Goal: Information Seeking & Learning: Check status

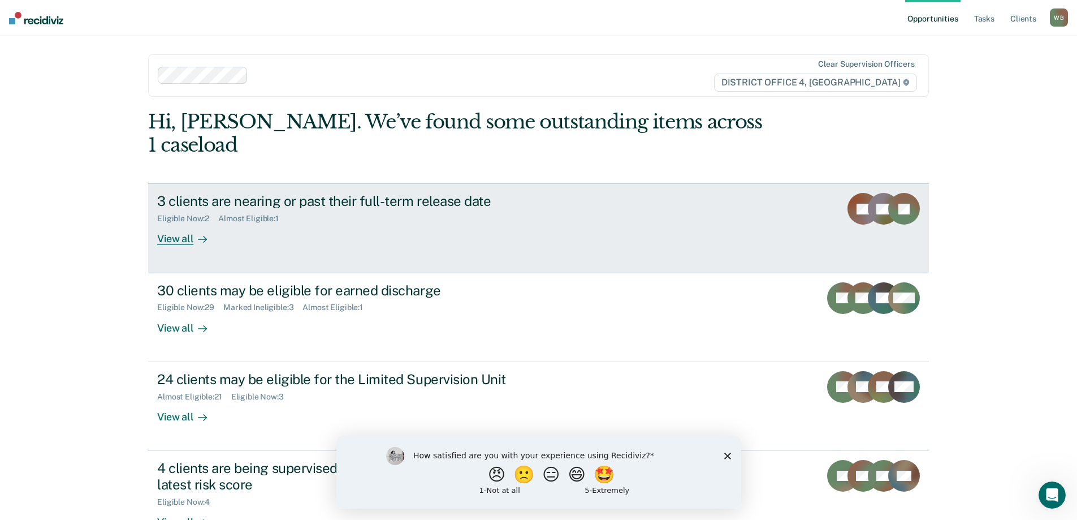
click at [185, 223] on div "View all" at bounding box center [188, 234] width 63 height 22
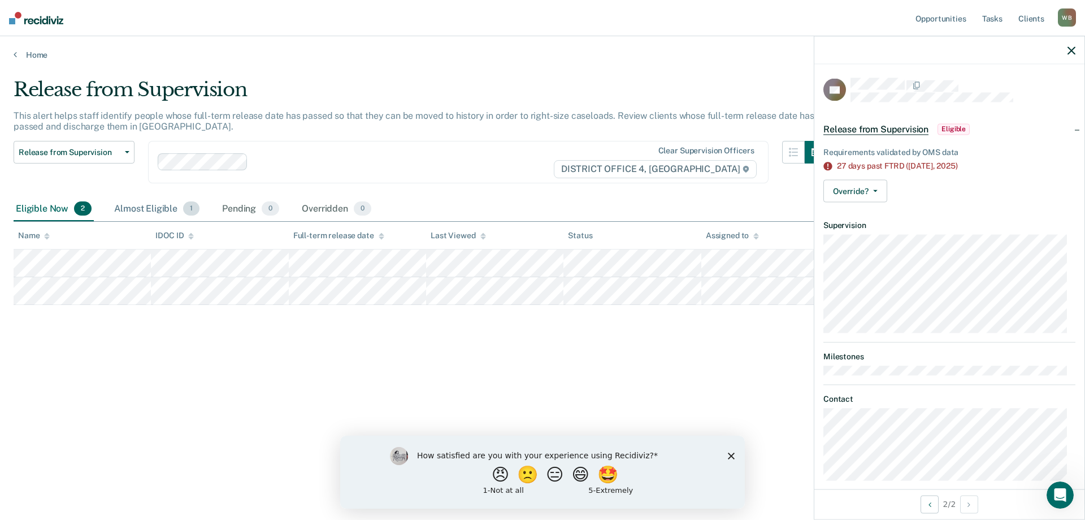
click at [153, 207] on div "Almost Eligible 1" at bounding box center [157, 209] width 90 height 25
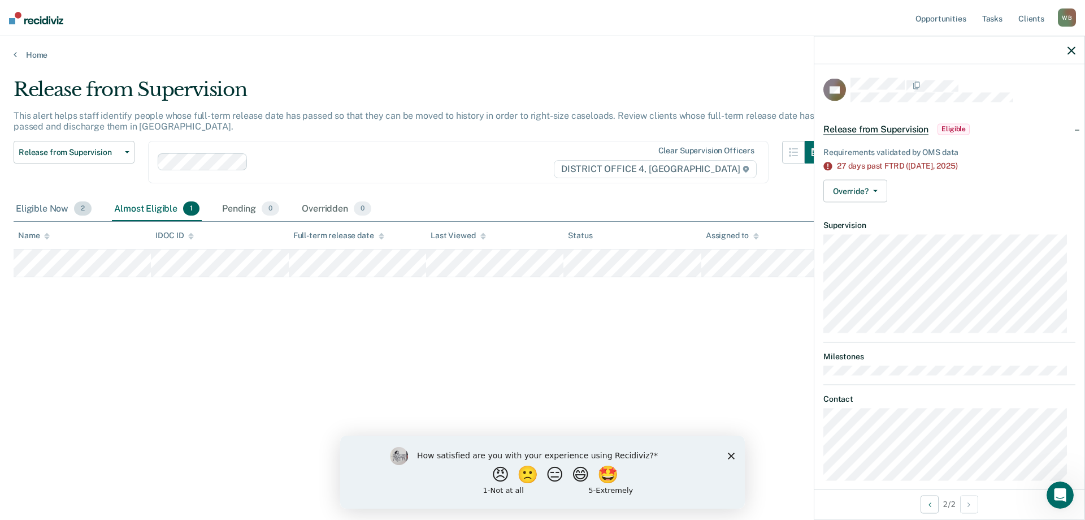
click at [44, 208] on div "Eligible Now 2" at bounding box center [54, 209] width 80 height 25
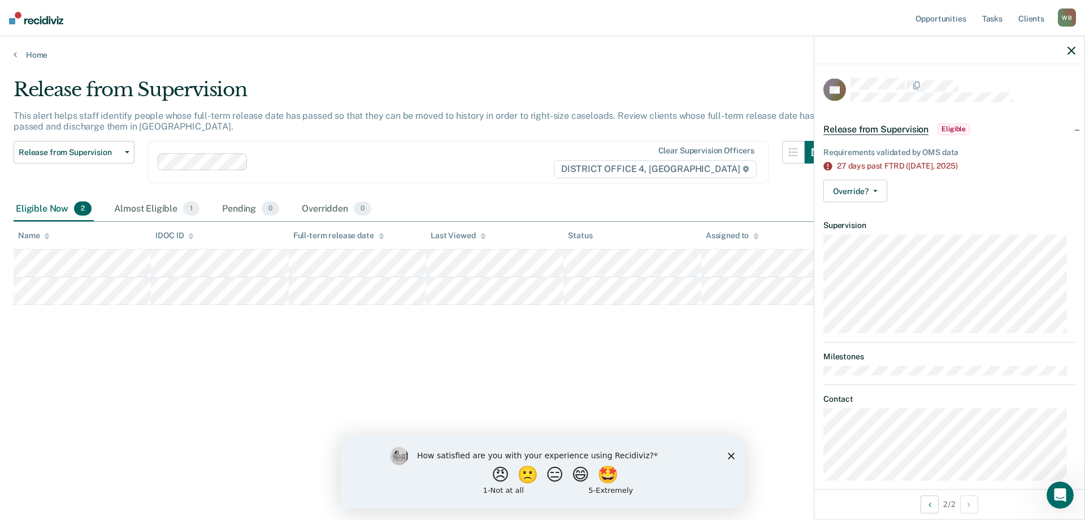
click at [13, 54] on div "Home" at bounding box center [542, 48] width 1085 height 24
click at [20, 55] on link "Home" at bounding box center [543, 55] width 1058 height 10
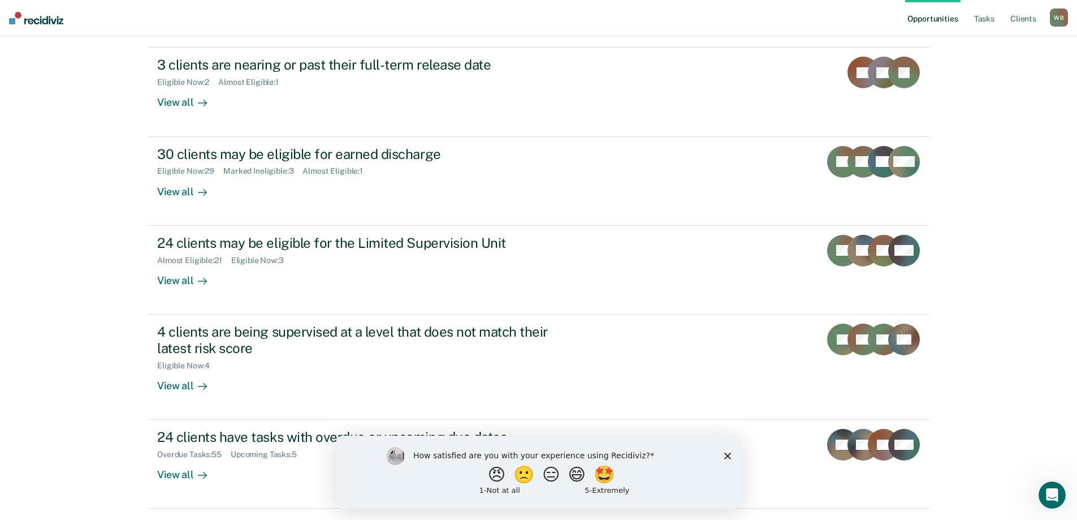
scroll to position [147, 0]
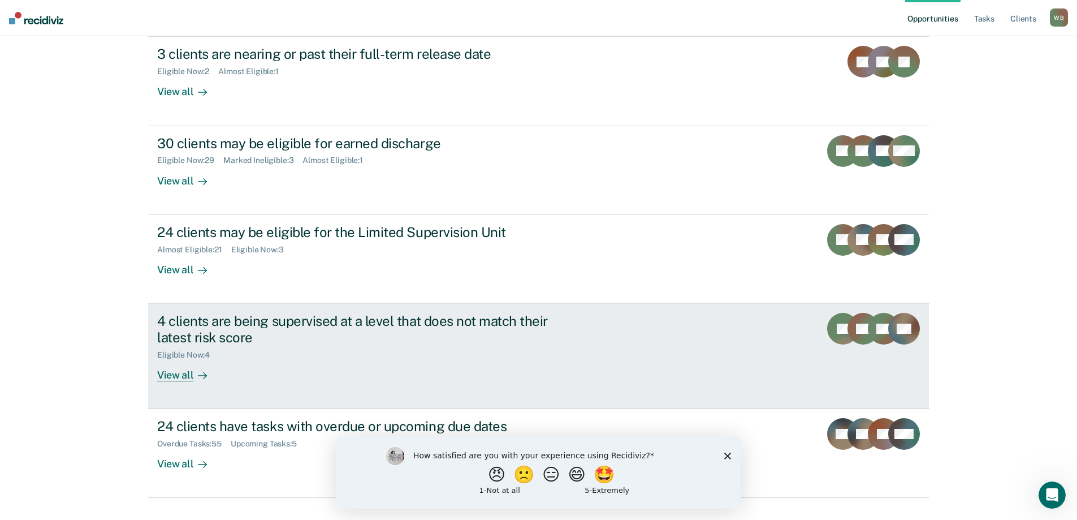
click at [194, 313] on div "4 clients are being supervised at a level that does not match their latest risk…" at bounding box center [355, 329] width 397 height 33
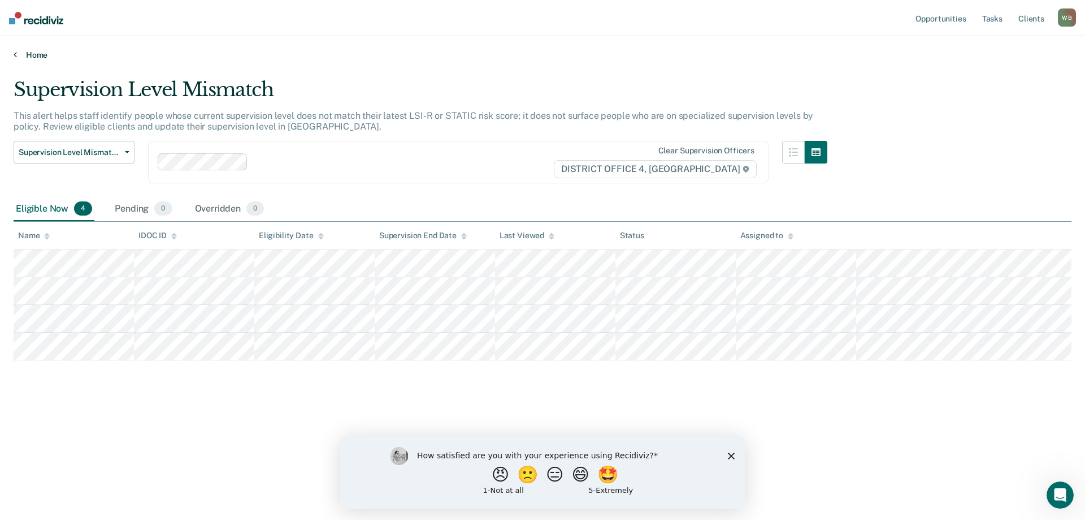
click at [23, 54] on link "Home" at bounding box center [543, 55] width 1058 height 10
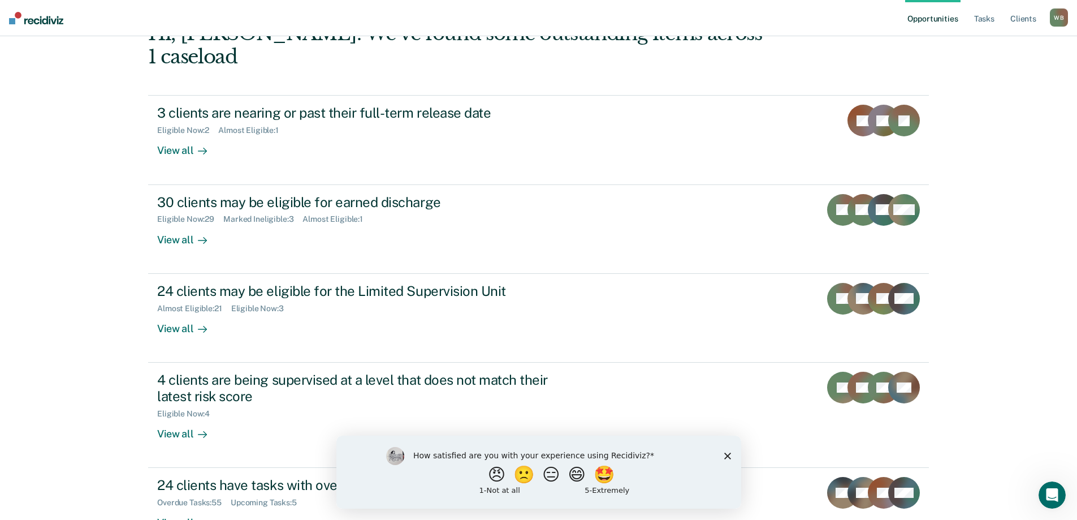
scroll to position [147, 0]
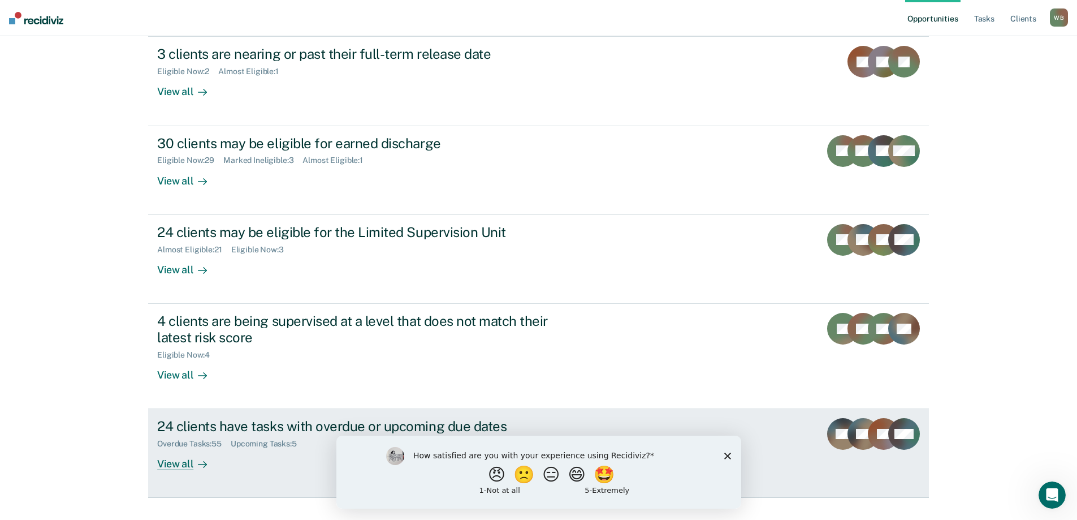
click at [199, 418] on div "24 clients have tasks with overdue or upcoming due dates" at bounding box center [355, 426] width 397 height 16
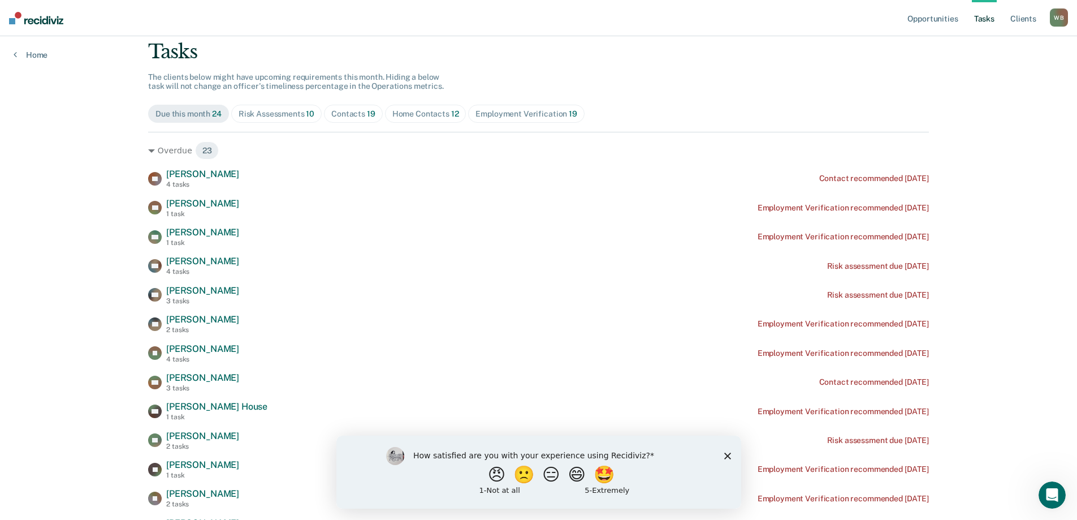
scroll to position [113, 0]
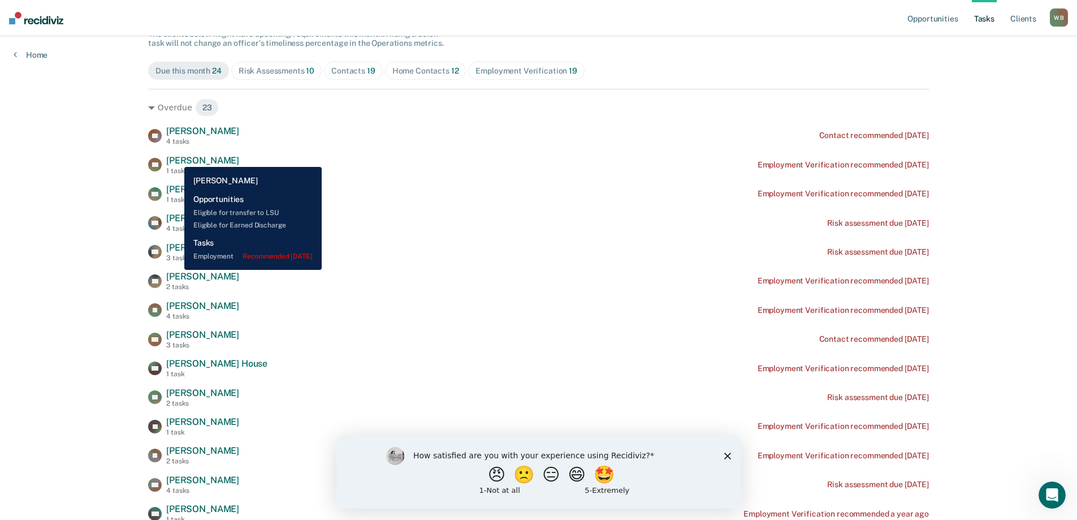
click at [176, 158] on span "[PERSON_NAME]" at bounding box center [202, 160] width 73 height 11
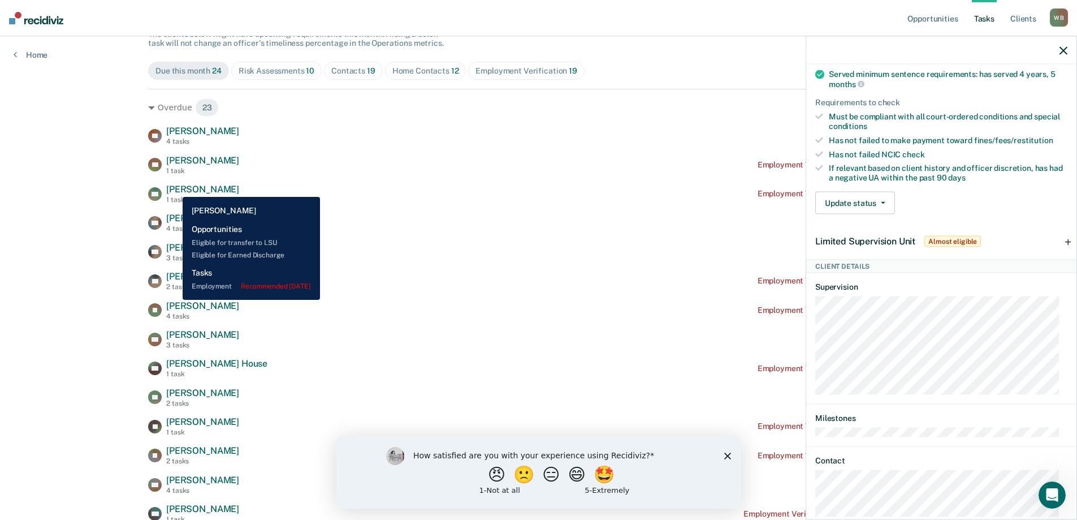
click at [174, 188] on span "[PERSON_NAME]" at bounding box center [202, 189] width 73 height 11
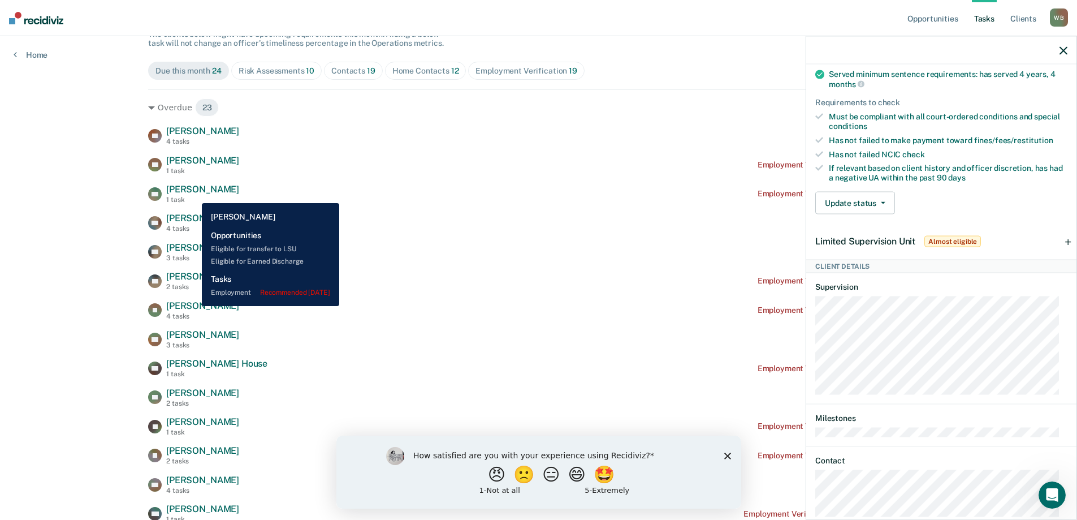
click at [193, 194] on span "[PERSON_NAME]" at bounding box center [202, 189] width 73 height 11
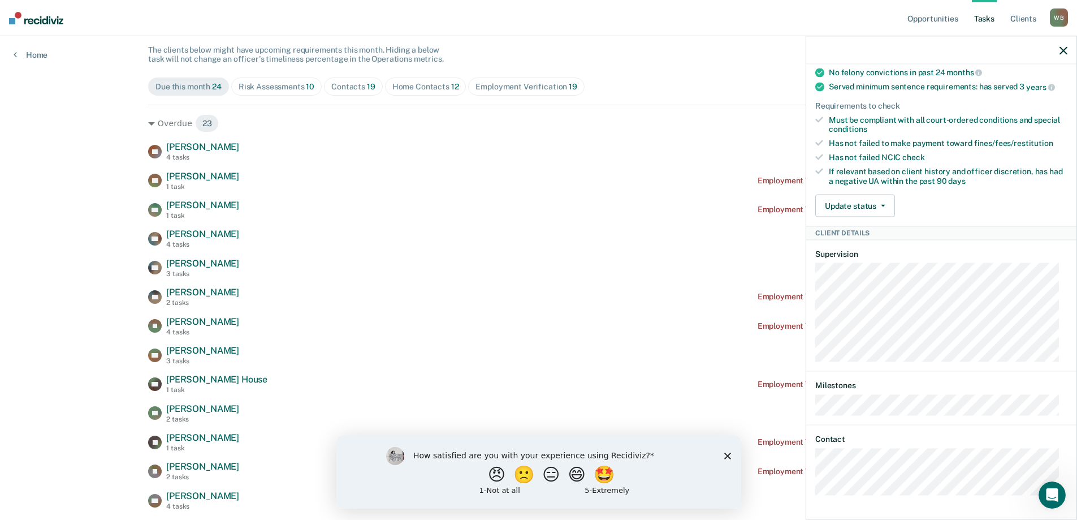
scroll to position [0, 0]
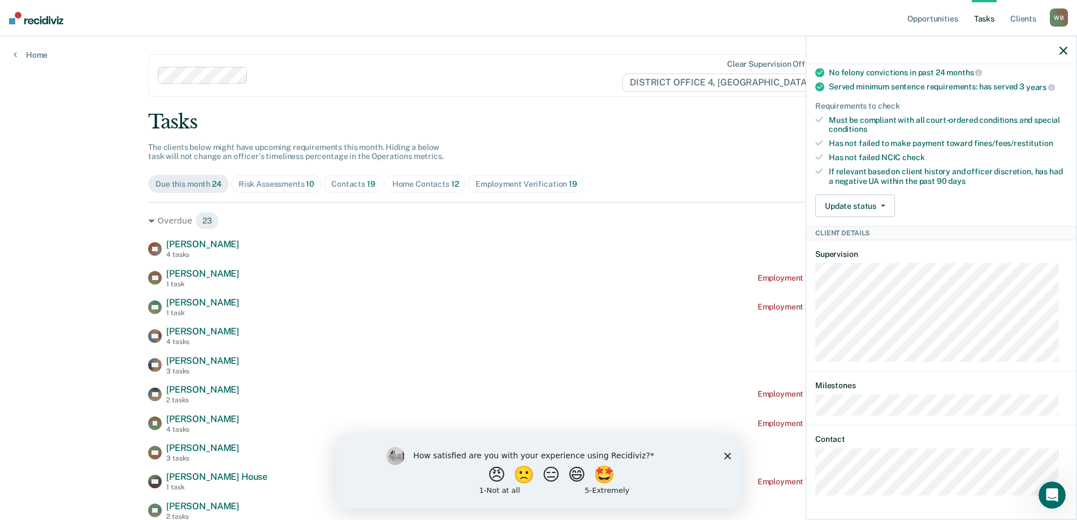
click at [287, 180] on div "Risk Assessments 10" at bounding box center [277, 184] width 76 height 10
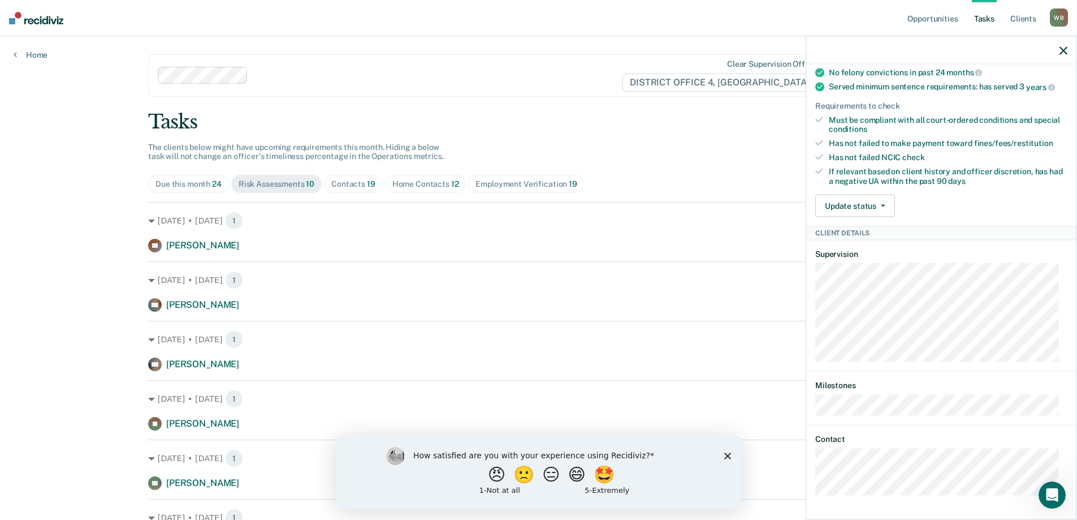
click at [356, 183] on div "Contacts 19" at bounding box center [353, 184] width 44 height 10
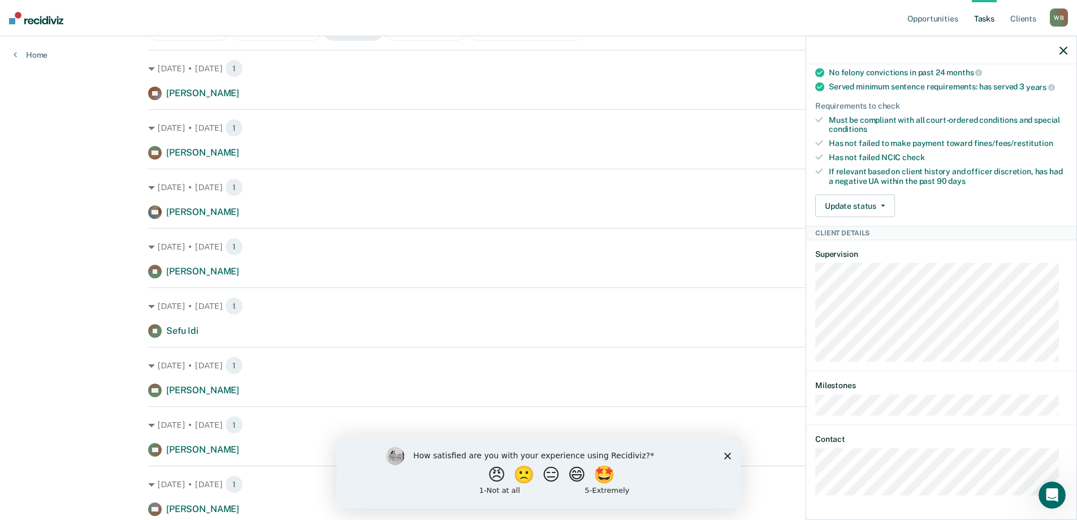
scroll to position [170, 0]
